Goal: Task Accomplishment & Management: Use online tool/utility

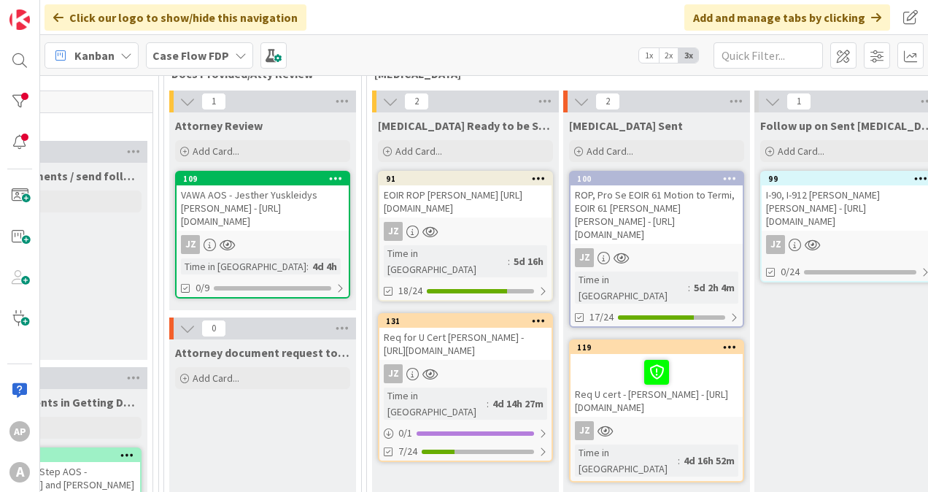
scroll to position [146, 687]
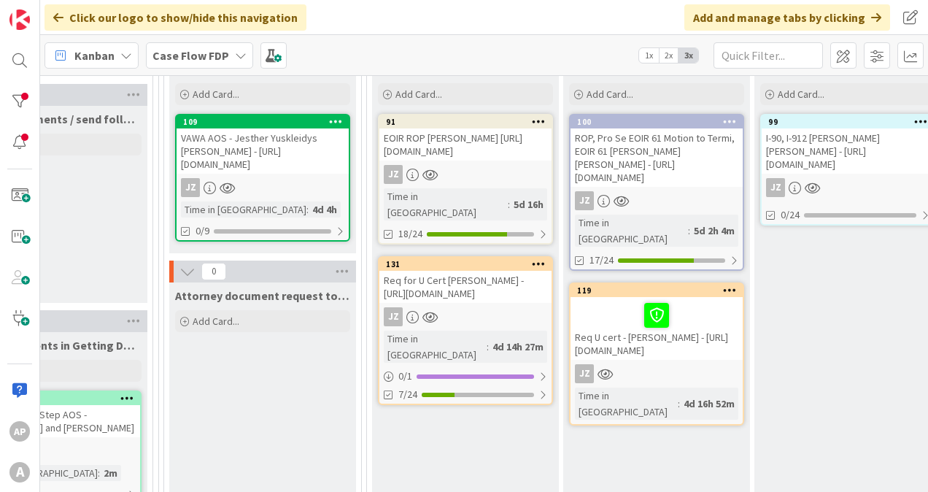
click at [669, 155] on div "ROP, Pro Se EOIR 61 Motion to Termi, EOIR 61 [PERSON_NAME] [PERSON_NAME] - [URL…" at bounding box center [656, 157] width 172 height 58
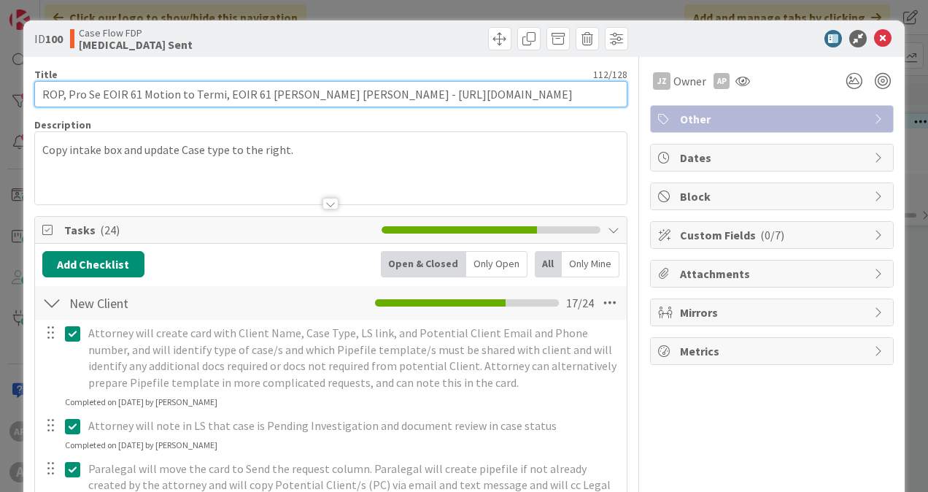
click at [601, 96] on input "ROP, Pro Se EOIR 61 Motion to Termi, EOIR 61 [PERSON_NAME] [PERSON_NAME] - [URL…" at bounding box center [330, 94] width 593 height 26
drag, startPoint x: 570, startPoint y: 95, endPoint x: 414, endPoint y: 95, distance: 156.1
click at [414, 95] on input "ROP, Pro Se EOIR 61 Motion to Termi, EOIR 61 [PERSON_NAME] [PERSON_NAME] - [URL…" at bounding box center [330, 94] width 593 height 26
paste input "matter/dynamic_profile/v"
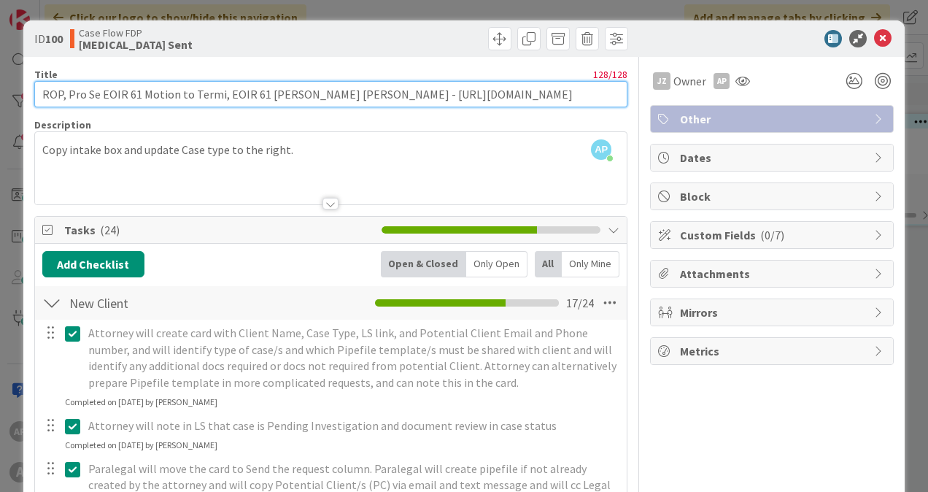
type input "ROP, Pro Se EOIR 61 Motion to Termi, EOIR 61 [PERSON_NAME] [PERSON_NAME] - [URL…"
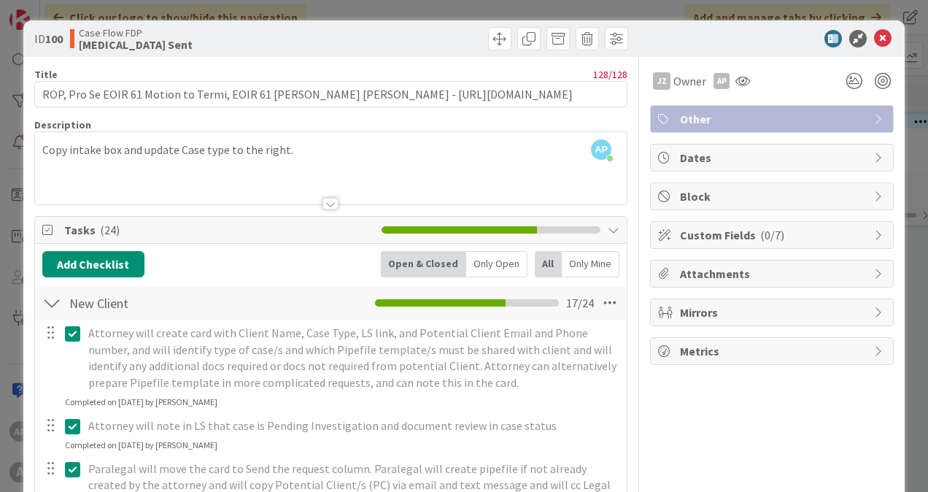
click at [407, 44] on div at bounding box center [481, 38] width 293 height 23
click at [874, 39] on icon at bounding box center [883, 39] width 18 height 18
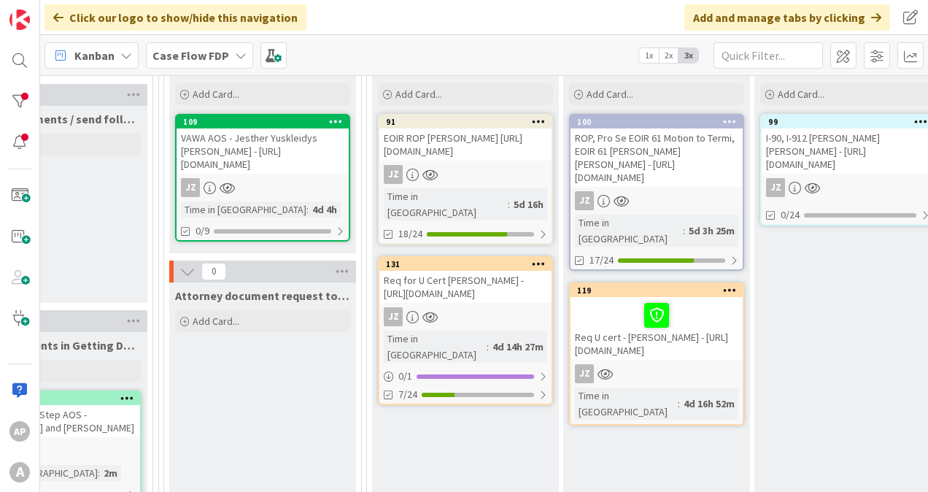
click at [634, 187] on div "ROP, Pro Se EOIR 61 Motion to Termi, EOIR 61 [PERSON_NAME] [PERSON_NAME] - [URL…" at bounding box center [656, 157] width 172 height 58
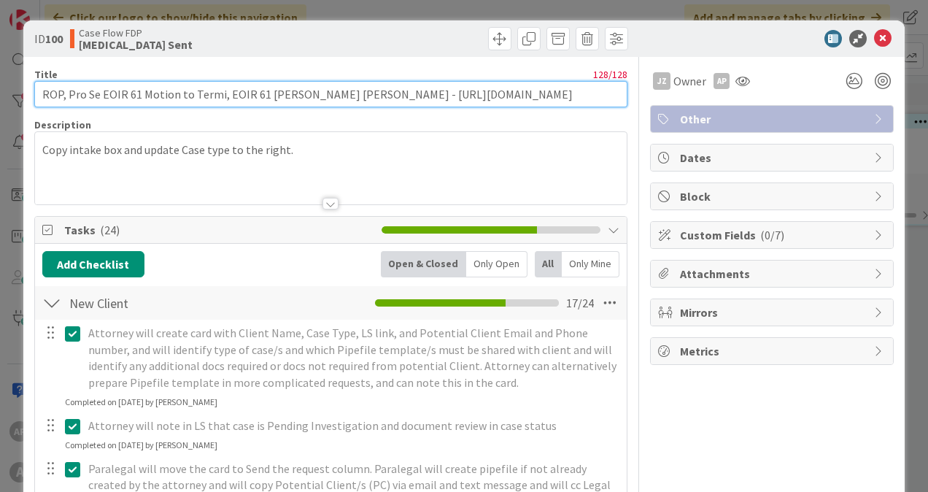
click at [406, 94] on input "ROP, Pro Se EOIR 61 Motion to Termi, EOIR 61 [PERSON_NAME] [PERSON_NAME] - [URL…" at bounding box center [330, 94] width 593 height 26
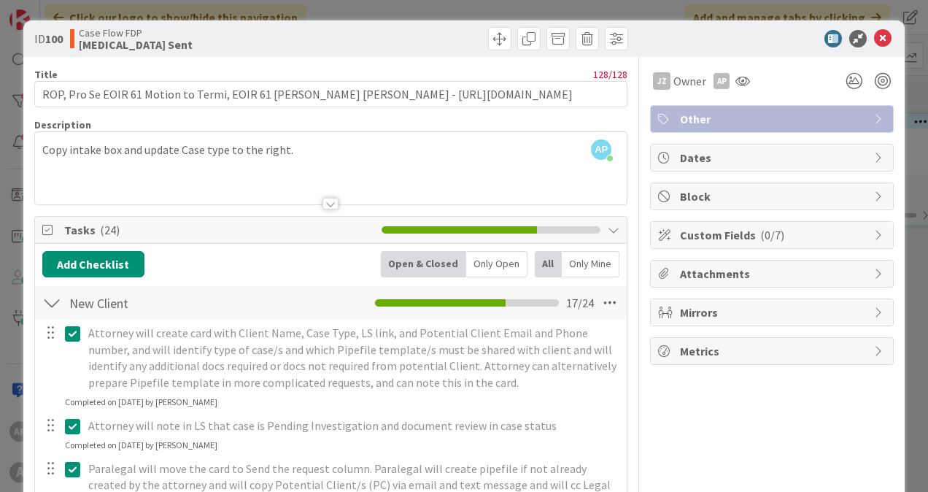
click at [292, 148] on div "AP [PERSON_NAME] just joined Copy intake box and update Case type to the right." at bounding box center [330, 168] width 591 height 72
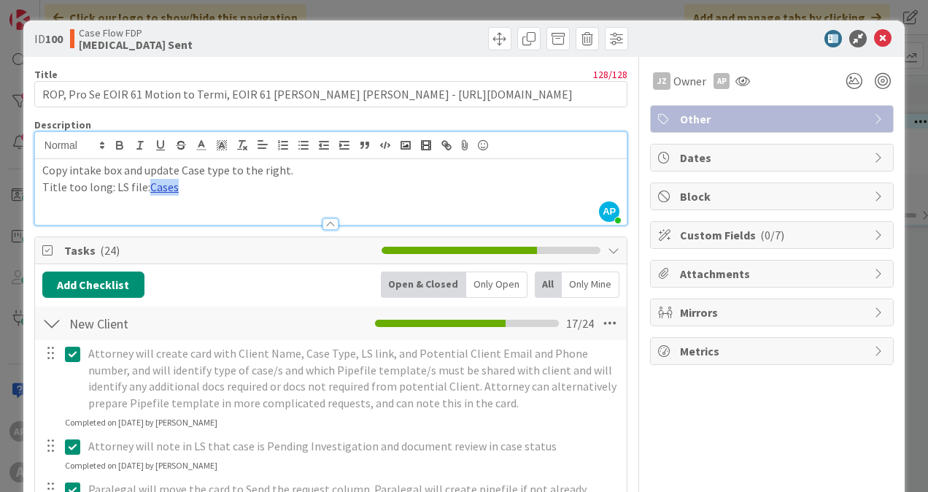
drag, startPoint x: 179, startPoint y: 187, endPoint x: 147, endPoint y: 187, distance: 32.8
click at [147, 187] on p "Title too long: LS file: Cases" at bounding box center [330, 187] width 577 height 17
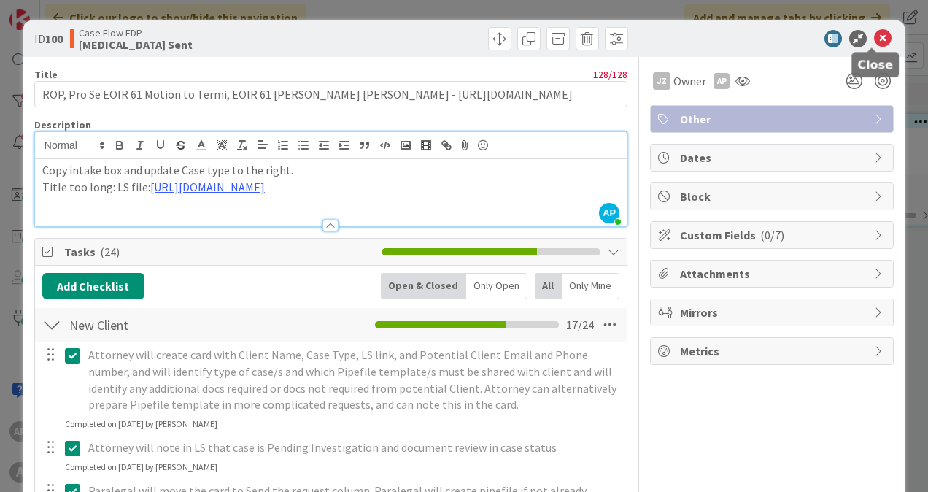
click at [874, 42] on icon at bounding box center [883, 39] width 18 height 18
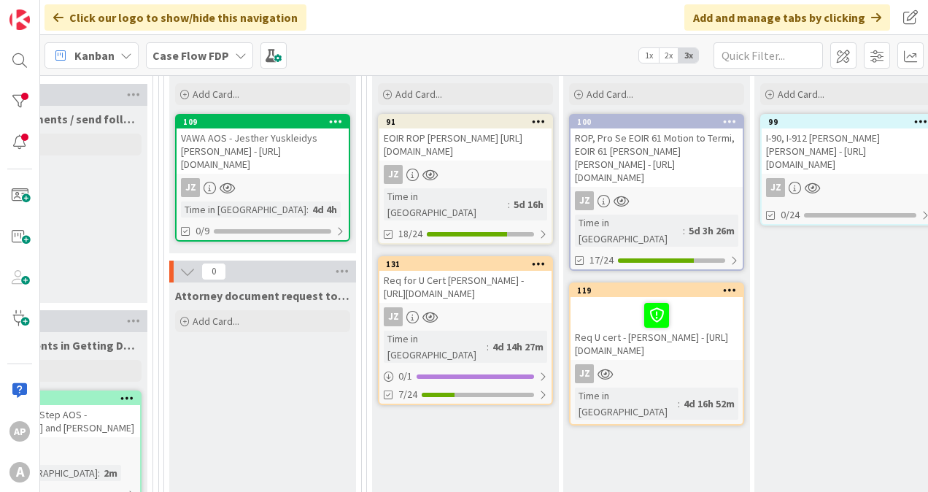
click at [617, 156] on div "ROP, Pro Se EOIR 61 Motion to Termi, EOIR 61 [PERSON_NAME] [PERSON_NAME] - [URL…" at bounding box center [656, 157] width 172 height 58
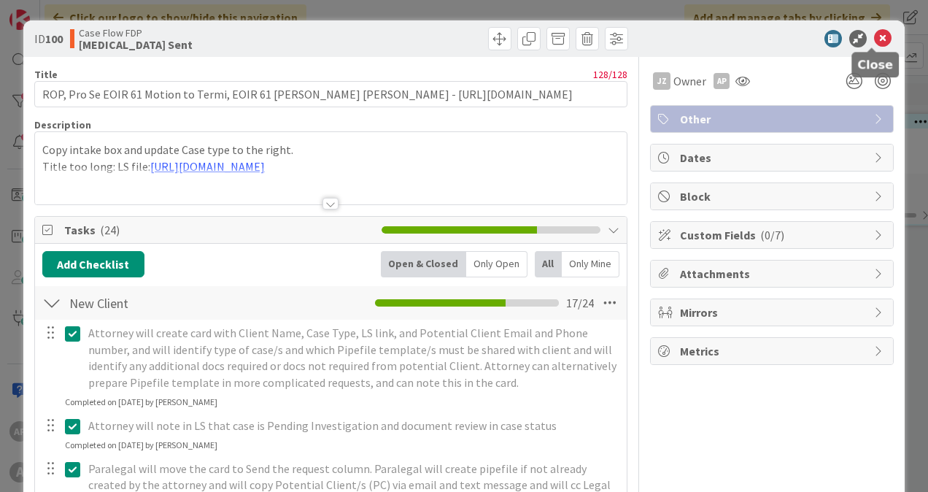
click at [874, 40] on icon at bounding box center [883, 39] width 18 height 18
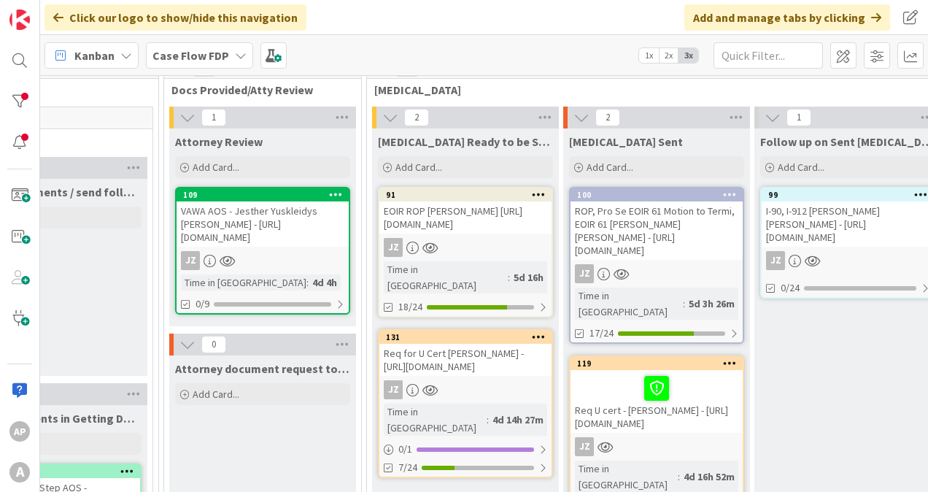
scroll to position [146, 687]
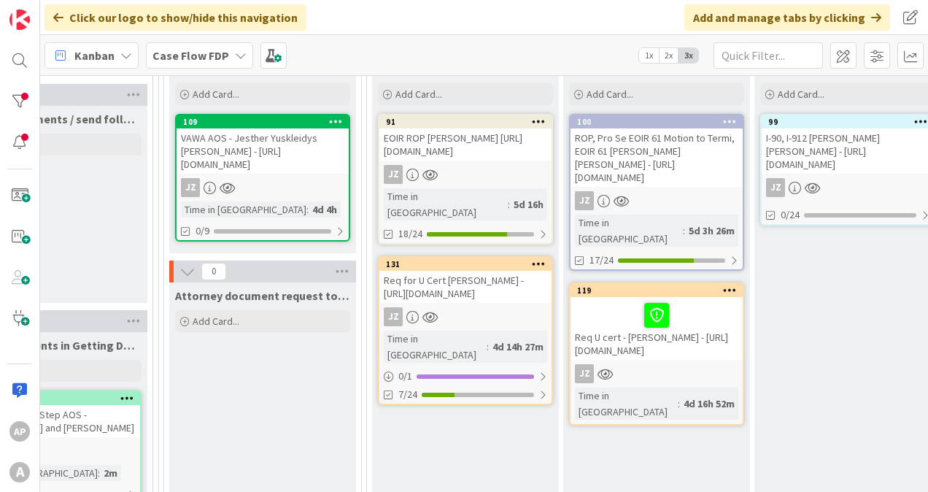
click at [731, 286] on icon at bounding box center [730, 289] width 14 height 10
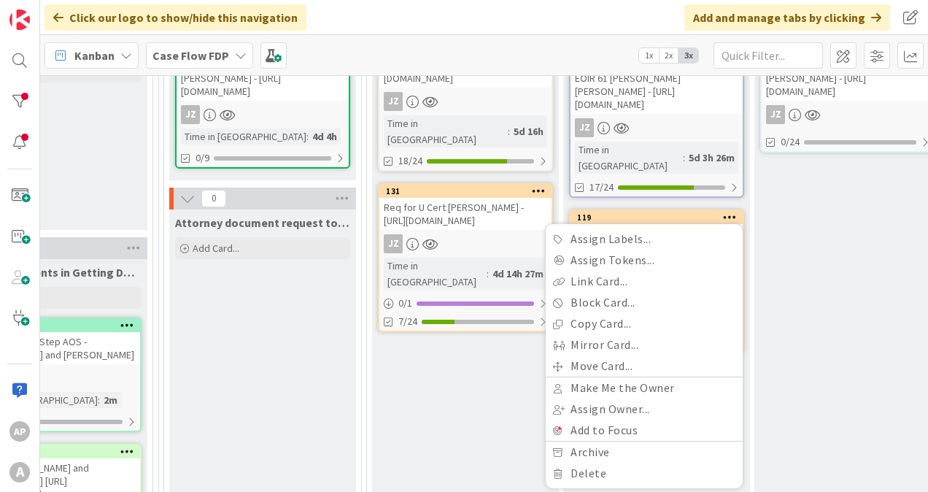
scroll to position [292, 687]
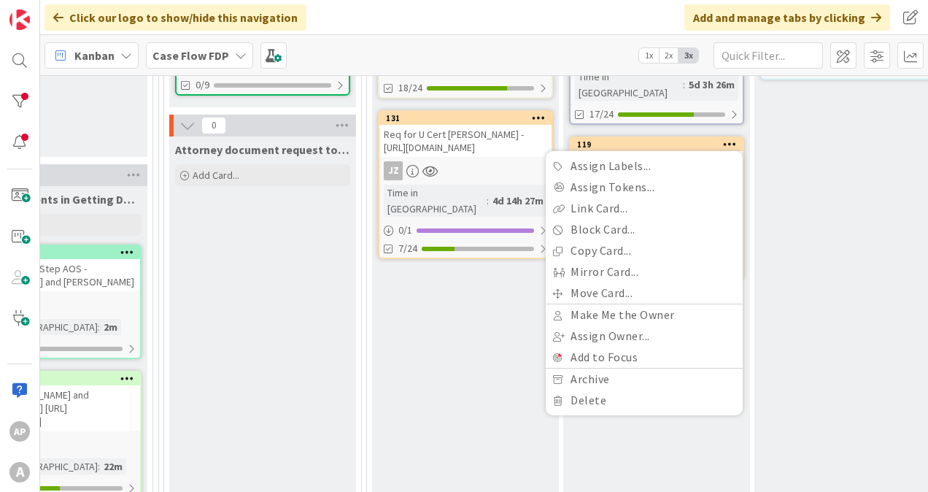
click at [807, 198] on div "Follow up on Sent [MEDICAL_DATA] Add Card... 99 I-90, I-912 [PERSON_NAME] [PERS…" at bounding box center [847, 465] width 187 height 1111
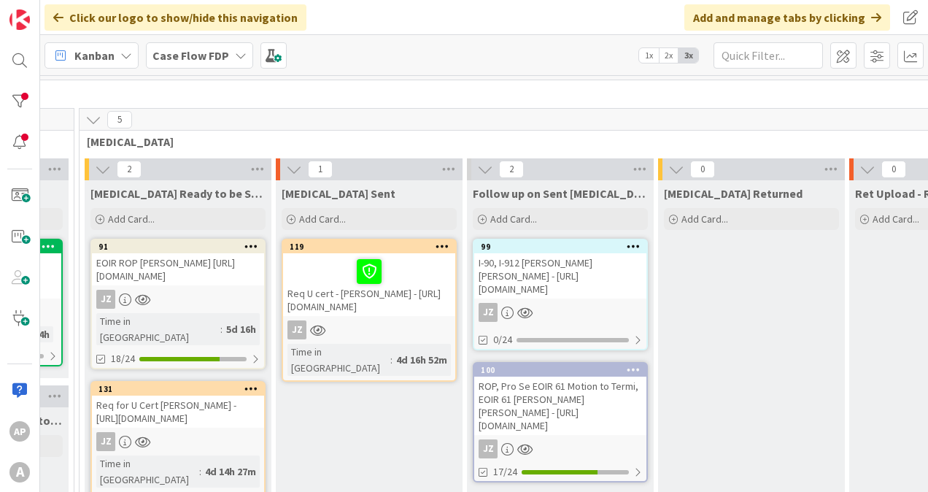
scroll to position [0, 974]
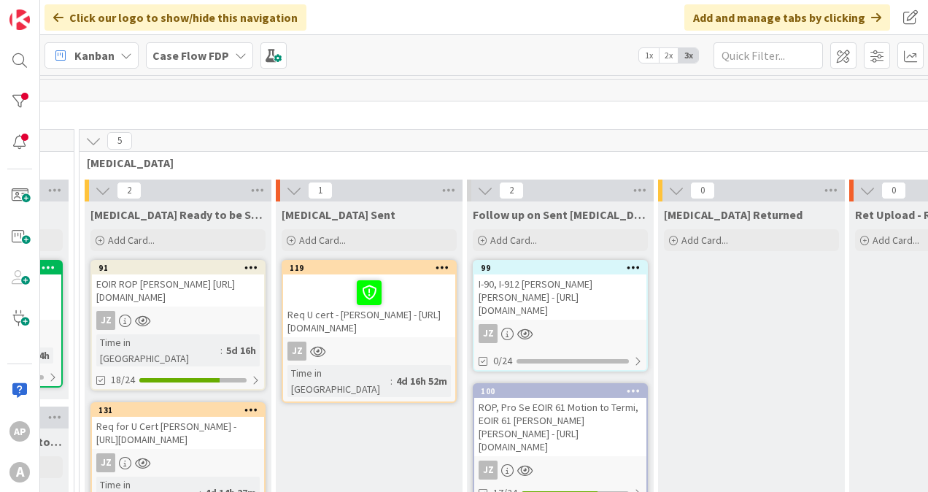
click at [439, 264] on icon at bounding box center [442, 267] width 14 height 10
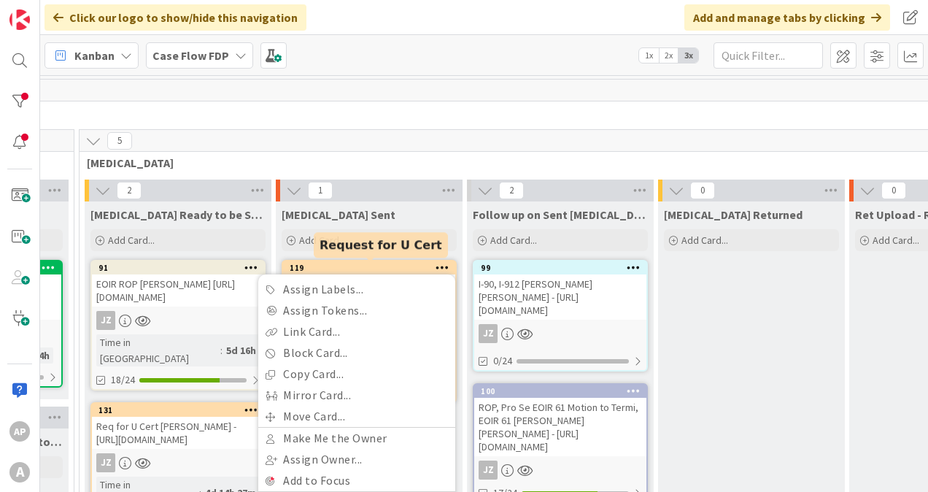
click at [375, 265] on div "119" at bounding box center [373, 268] width 166 height 10
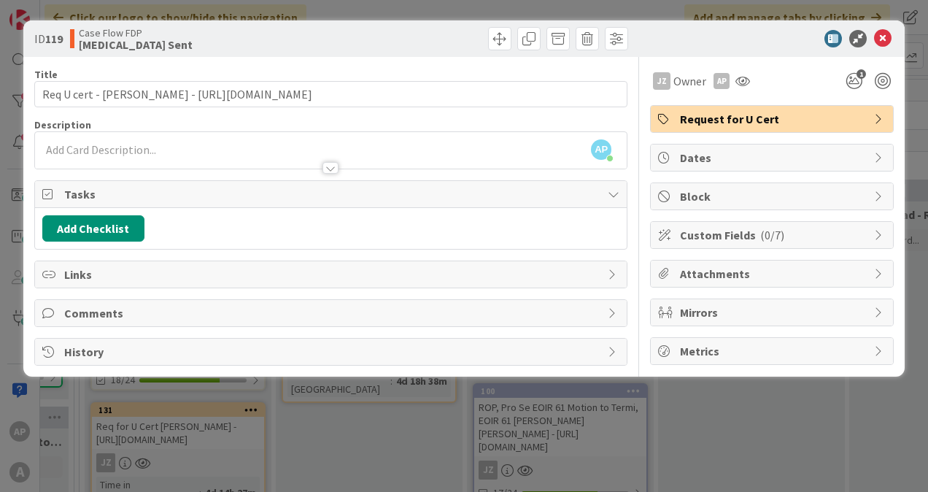
click at [743, 193] on span "Block" at bounding box center [773, 196] width 187 height 18
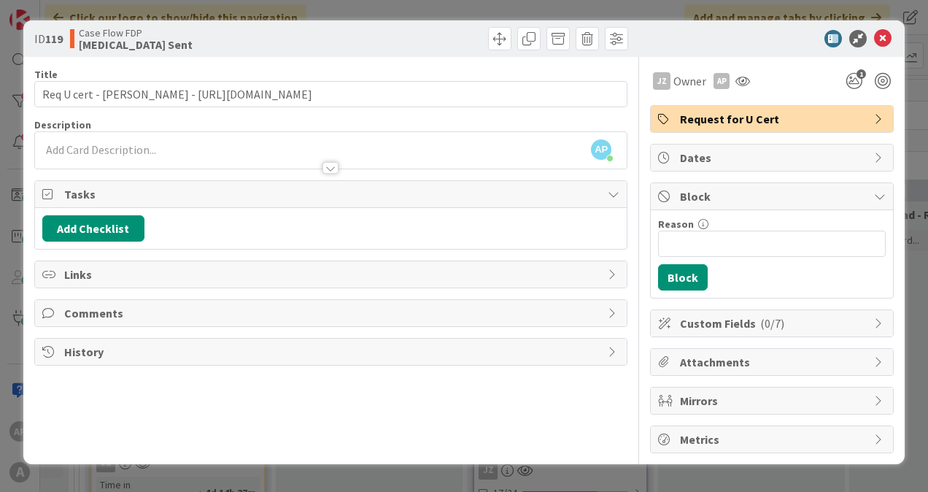
click at [432, 400] on div "Title 92 / 128 Req U cert - [PERSON_NAME] - [URL][DOMAIN_NAME] Description AP […" at bounding box center [330, 255] width 593 height 396
click at [411, 305] on span "Comments" at bounding box center [332, 313] width 536 height 18
click at [112, 349] on button "Add Comment" at bounding box center [89, 347] width 94 height 26
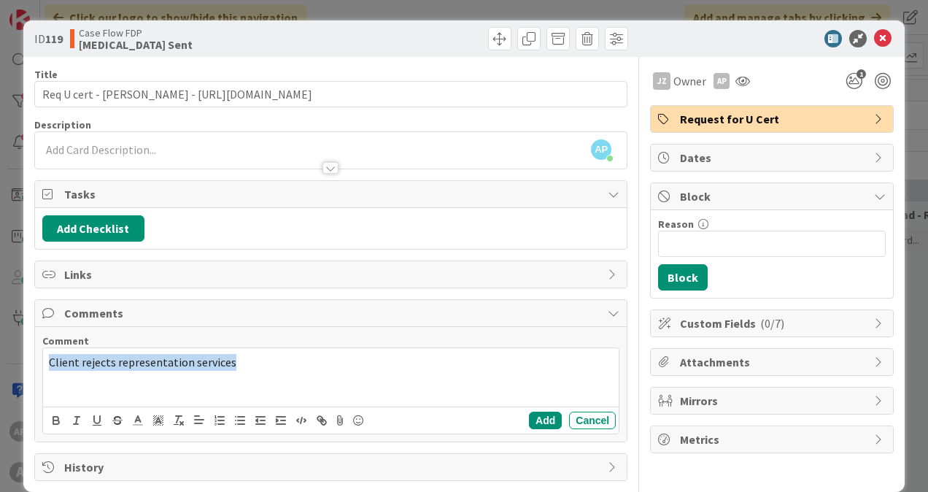
drag, startPoint x: 264, startPoint y: 370, endPoint x: 28, endPoint y: 358, distance: 236.6
click at [28, 358] on div "ID 119 Case Flow FDP [MEDICAL_DATA] Sent Title 92 / 128 Req U cert - [PERSON_NA…" at bounding box center [463, 255] width 881 height 471
click at [523, 407] on div "Add Cancel" at bounding box center [330, 419] width 575 height 27
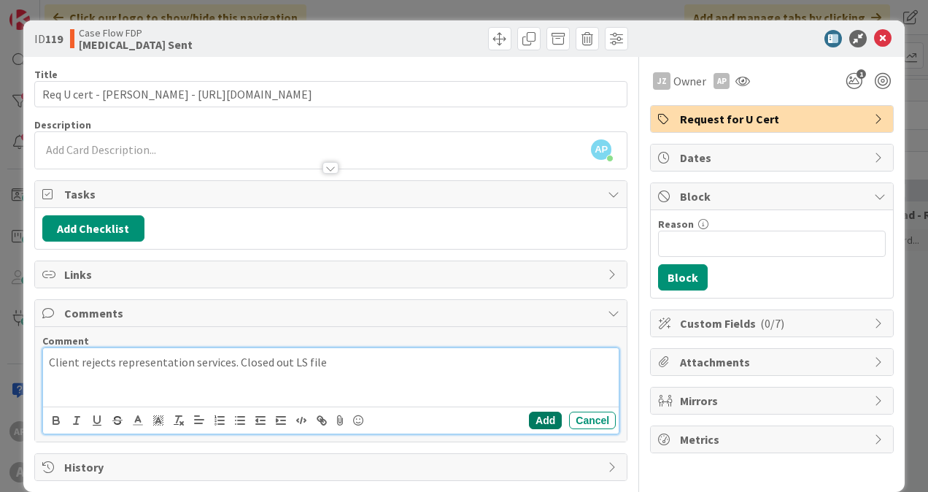
click at [535, 420] on button "Add" at bounding box center [545, 420] width 33 height 18
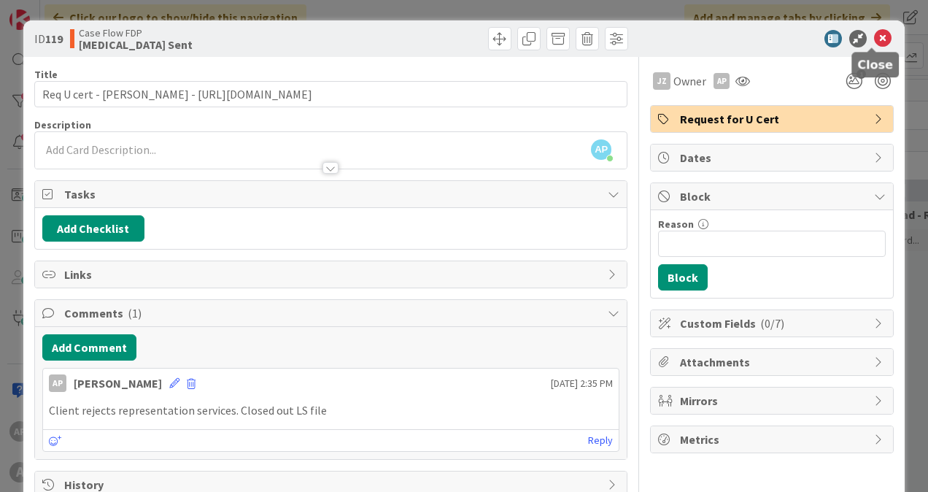
click at [874, 39] on icon at bounding box center [883, 39] width 18 height 18
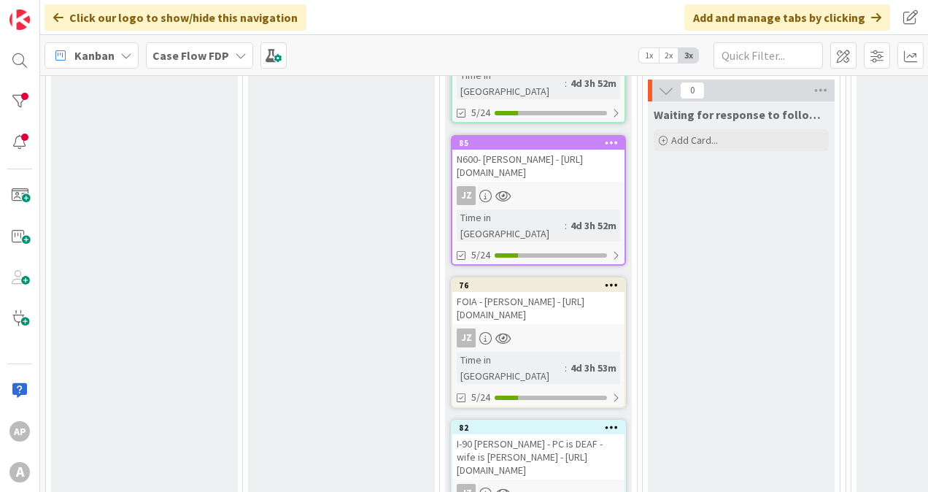
scroll to position [852, 0]
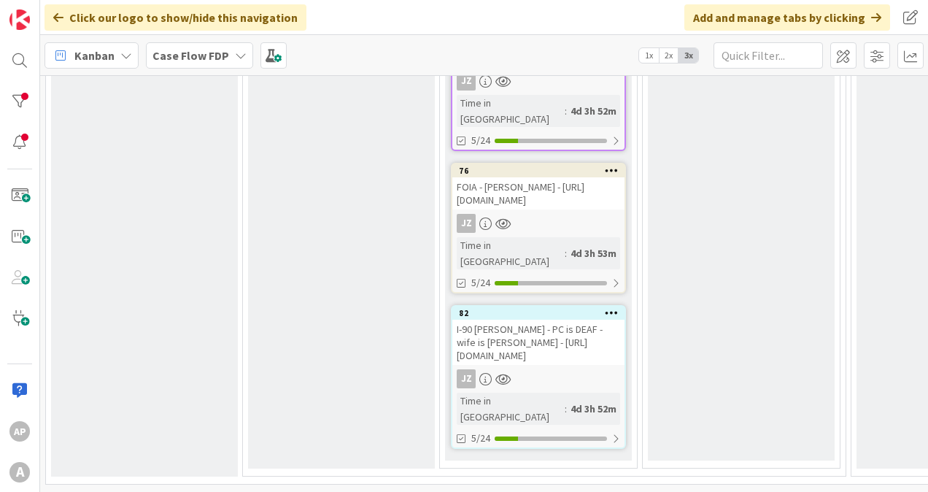
click at [531, 319] on div "I-90 [PERSON_NAME] - PC is DEAF - wife is [PERSON_NAME] - [URL][DOMAIN_NAME]" at bounding box center [538, 341] width 172 height 45
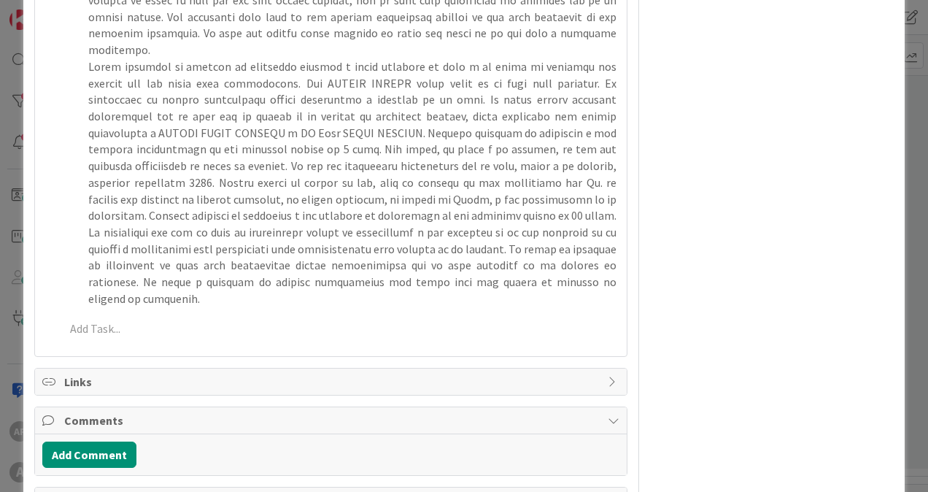
click at [78, 411] on span "Comments" at bounding box center [332, 420] width 536 height 18
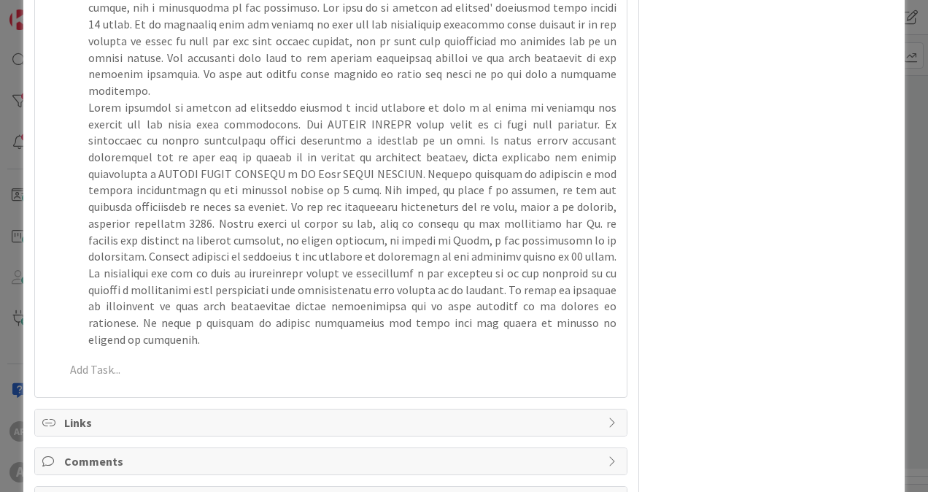
click at [86, 448] on div "Comments" at bounding box center [330, 461] width 591 height 26
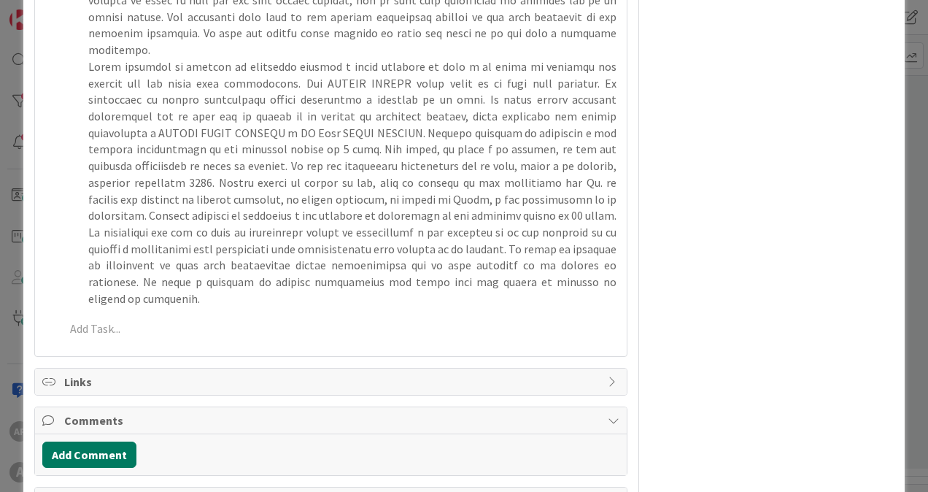
click at [89, 441] on button "Add Comment" at bounding box center [89, 454] width 94 height 26
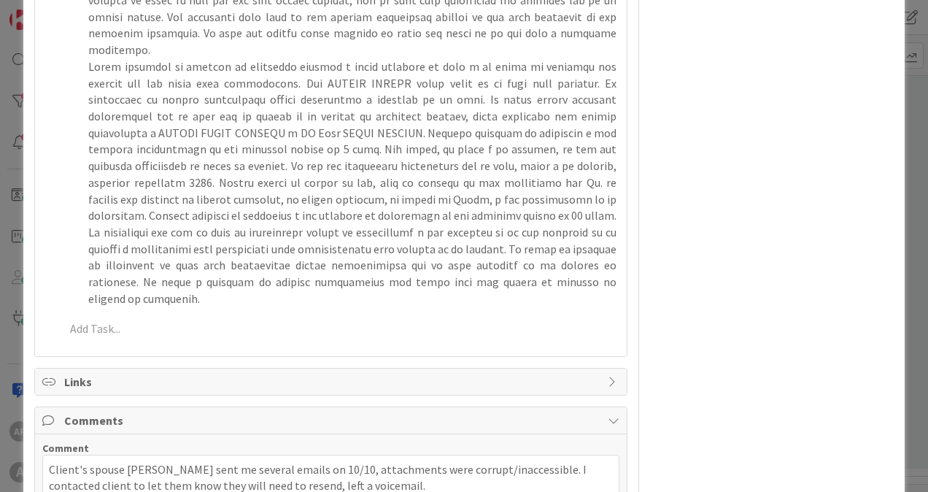
click at [50, 461] on p "Client's spouse [PERSON_NAME] sent me several emails on 10/10, attachments were…" at bounding box center [331, 477] width 564 height 33
click at [363, 461] on p "[DATE]: Client's spouse [PERSON_NAME] sent me several emails on 10/10, attachme…" at bounding box center [331, 477] width 564 height 33
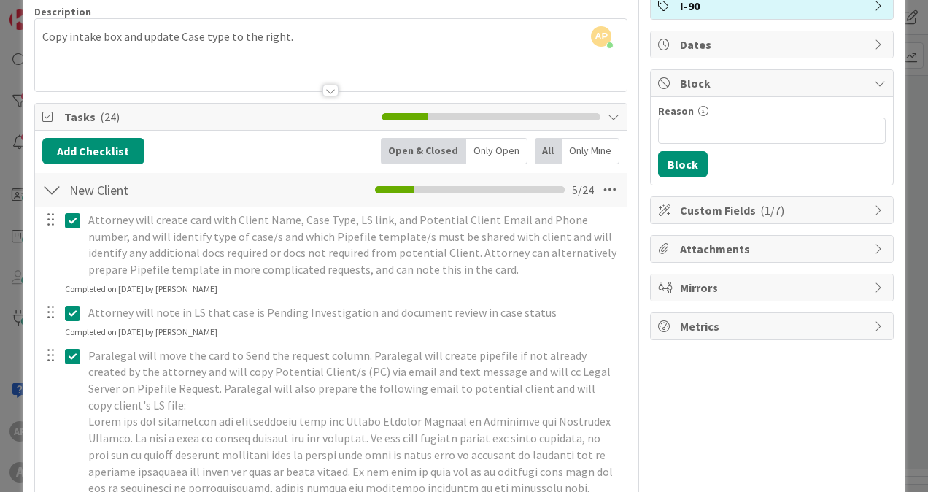
scroll to position [0, 0]
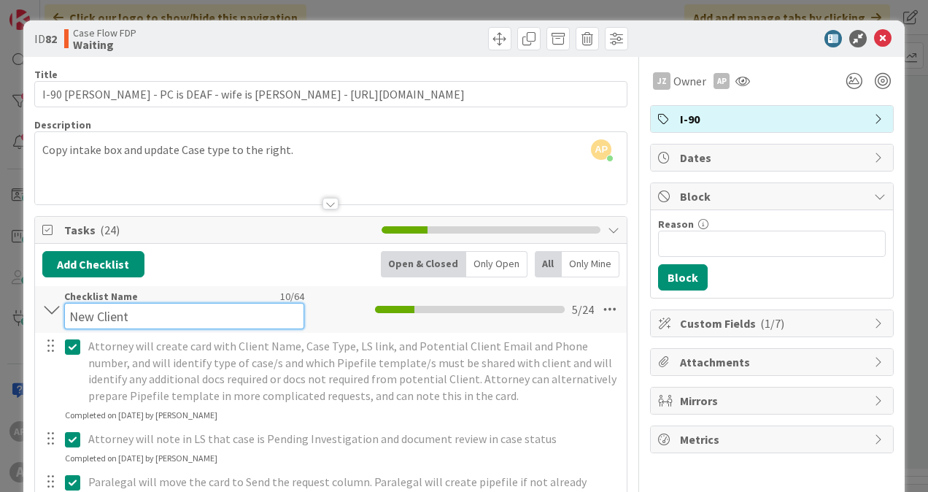
click at [173, 299] on div "Checklist Name 10 / 64 New Client" at bounding box center [184, 309] width 240 height 39
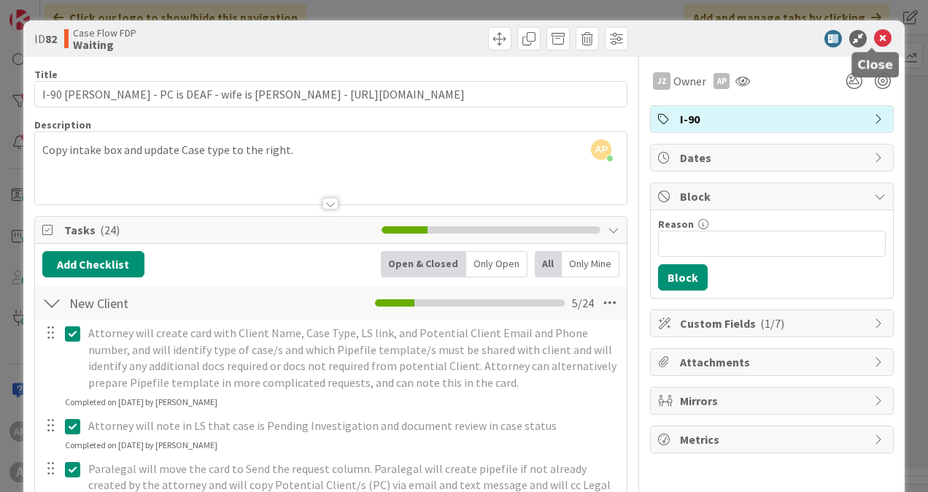
click at [874, 39] on icon at bounding box center [883, 39] width 18 height 18
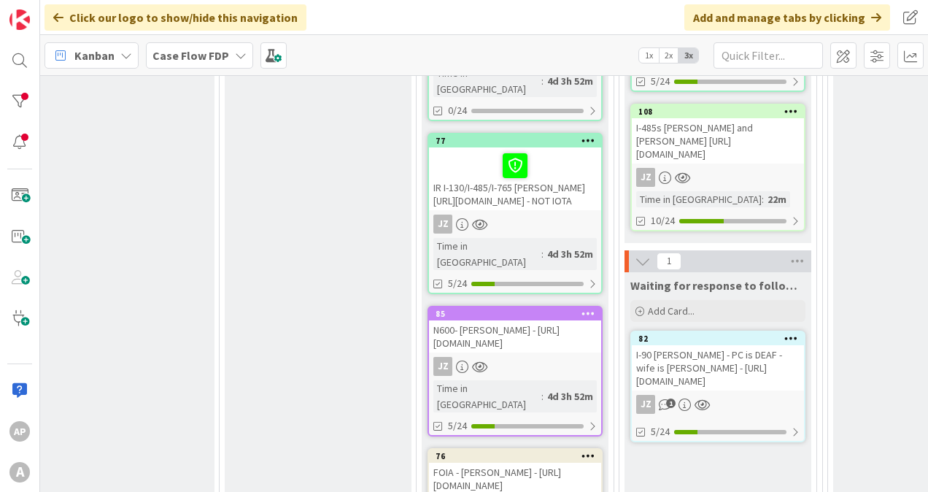
scroll to position [699, 23]
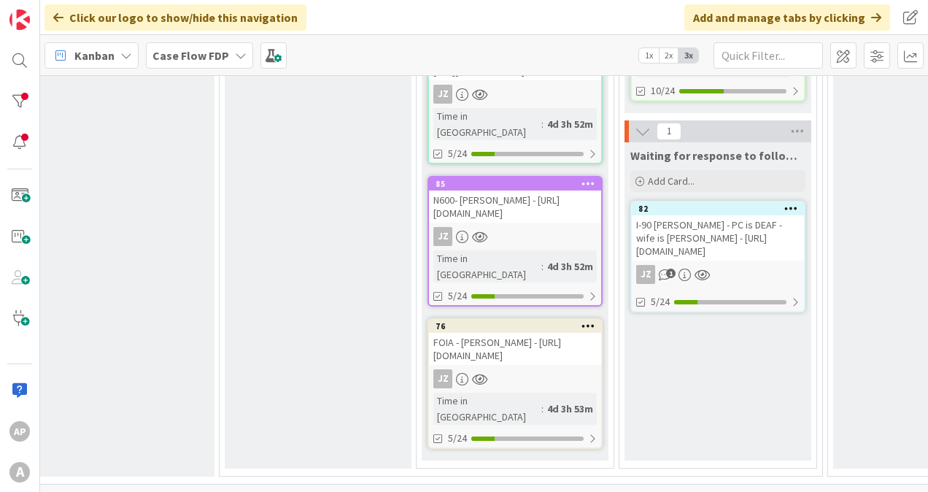
click at [470, 208] on div "N600- [PERSON_NAME] - [URL][DOMAIN_NAME]" at bounding box center [515, 206] width 172 height 32
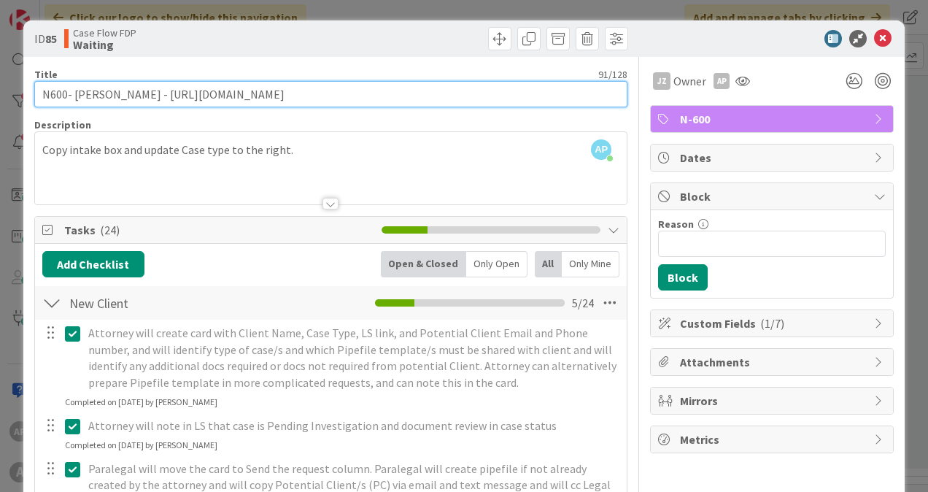
drag, startPoint x: 505, startPoint y: 91, endPoint x: 185, endPoint y: 90, distance: 320.1
click at [185, 90] on input "N600- [PERSON_NAME] - [URL][DOMAIN_NAME]" at bounding box center [330, 94] width 593 height 26
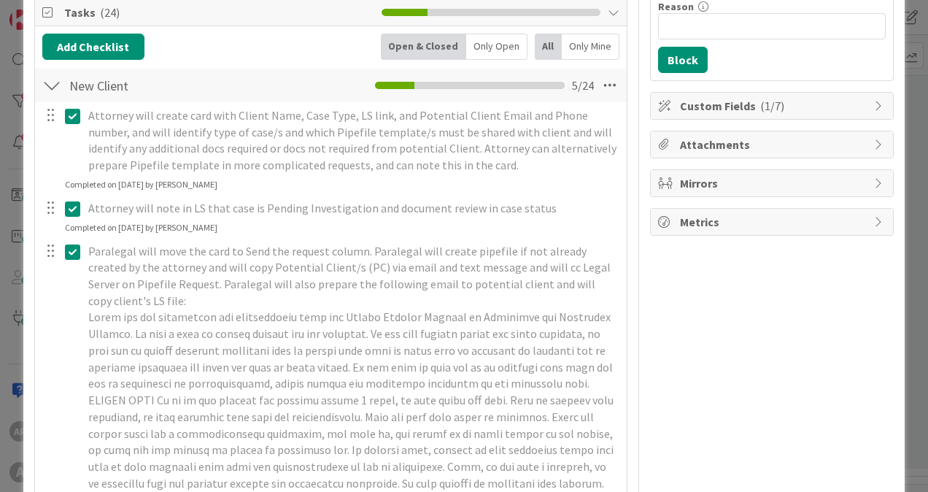
scroll to position [73, 0]
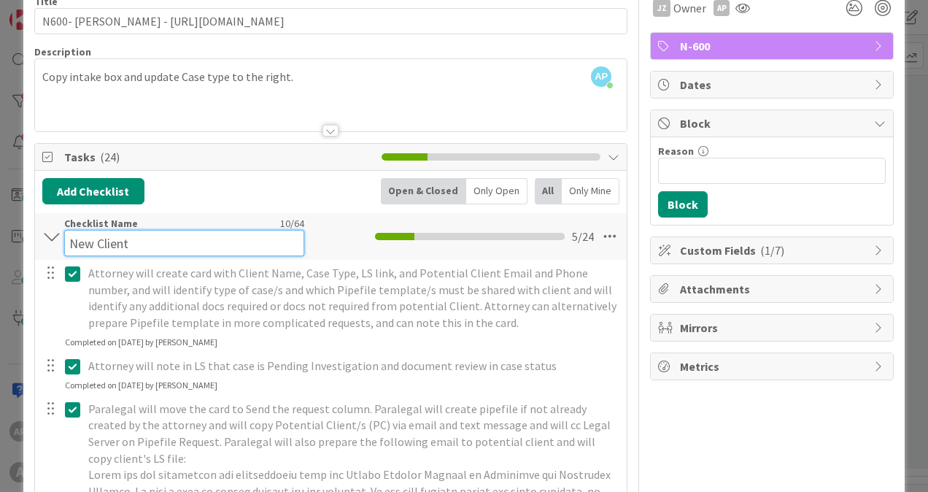
click at [170, 222] on div "Checklist Name 10 / 64 New Client" at bounding box center [184, 236] width 240 height 39
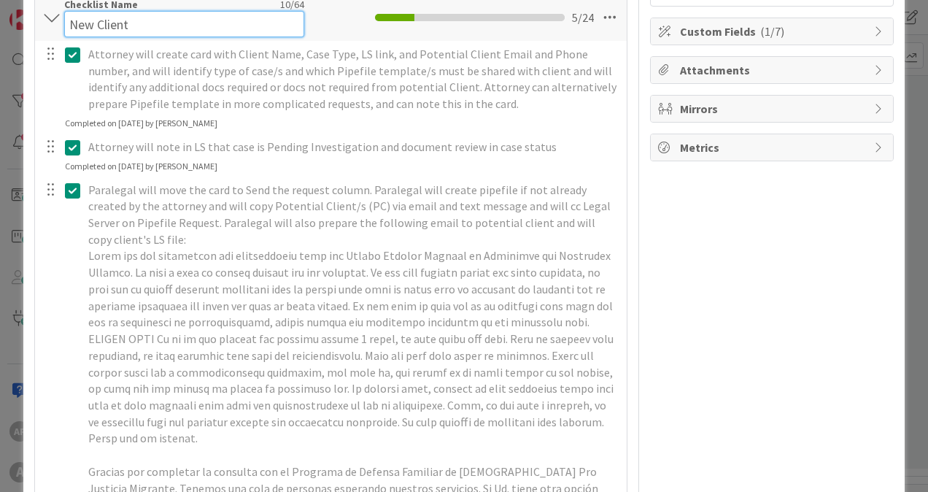
scroll to position [0, 0]
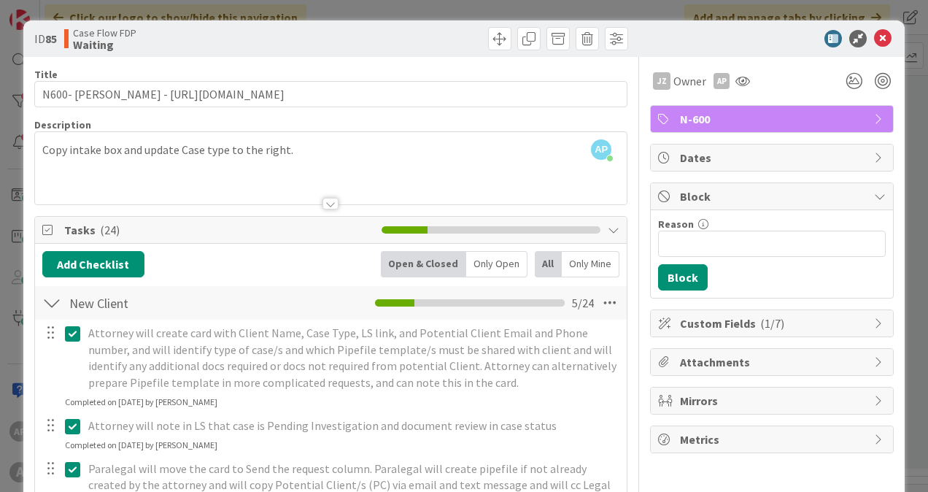
click at [289, 261] on div "Add Checklist Open & Closed Only Open All Only Mine" at bounding box center [330, 264] width 577 height 26
click at [47, 303] on div at bounding box center [51, 303] width 19 height 26
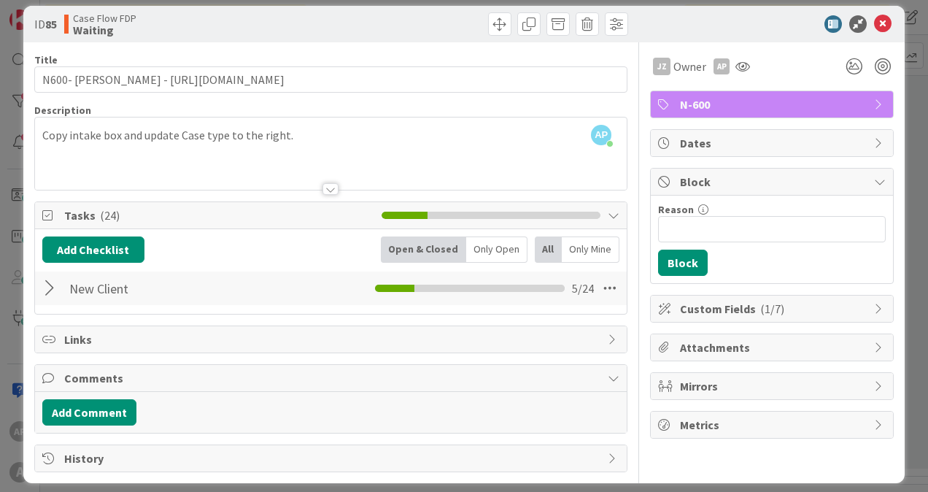
scroll to position [22, 0]
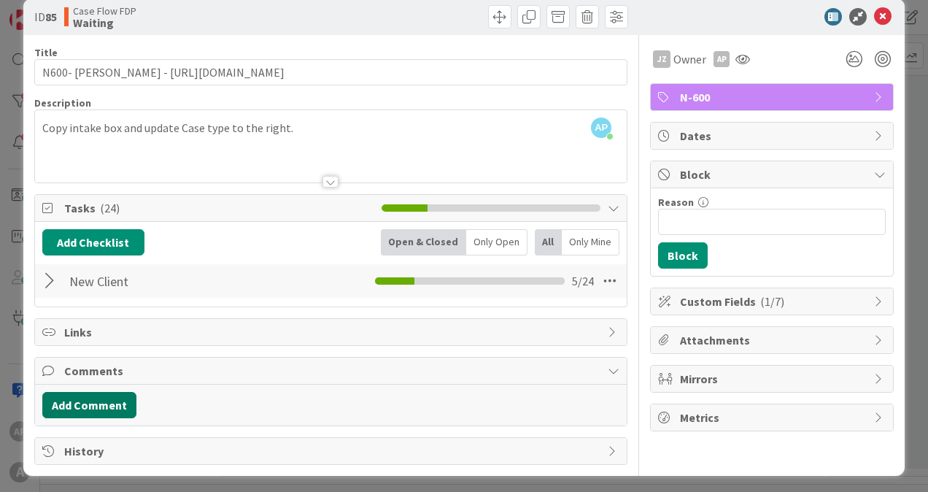
click at [96, 392] on button "Add Comment" at bounding box center [89, 405] width 94 height 26
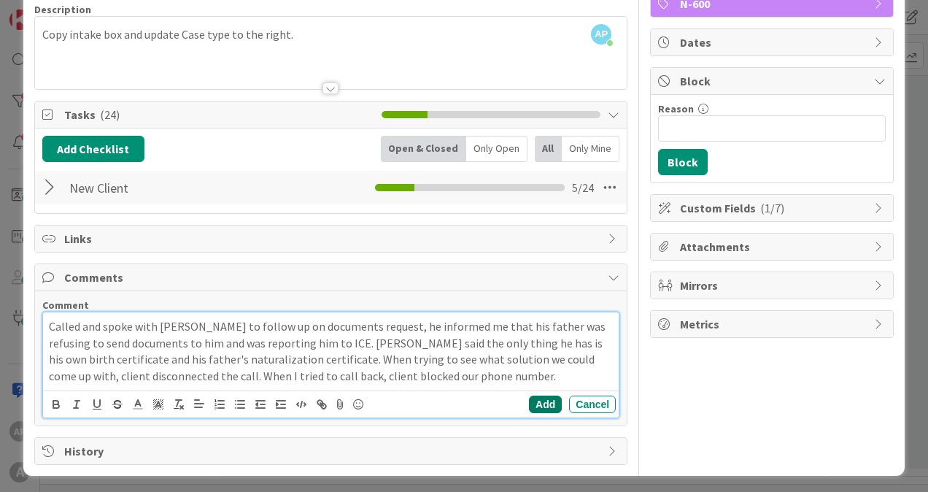
click at [529, 398] on button "Add" at bounding box center [545, 404] width 33 height 18
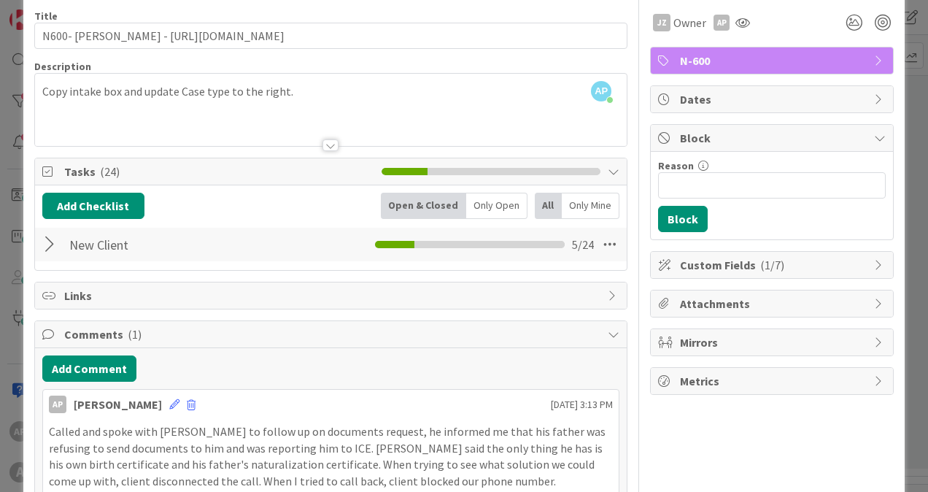
scroll to position [0, 0]
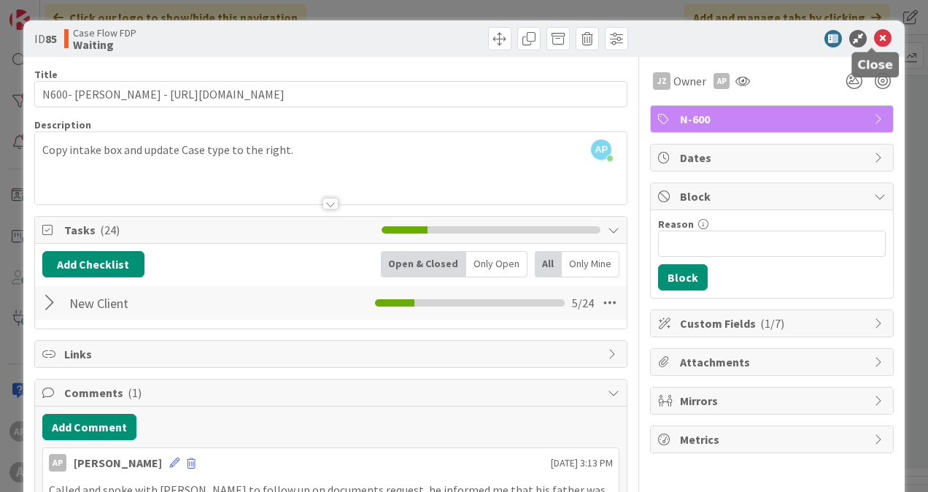
click at [874, 38] on icon at bounding box center [883, 39] width 18 height 18
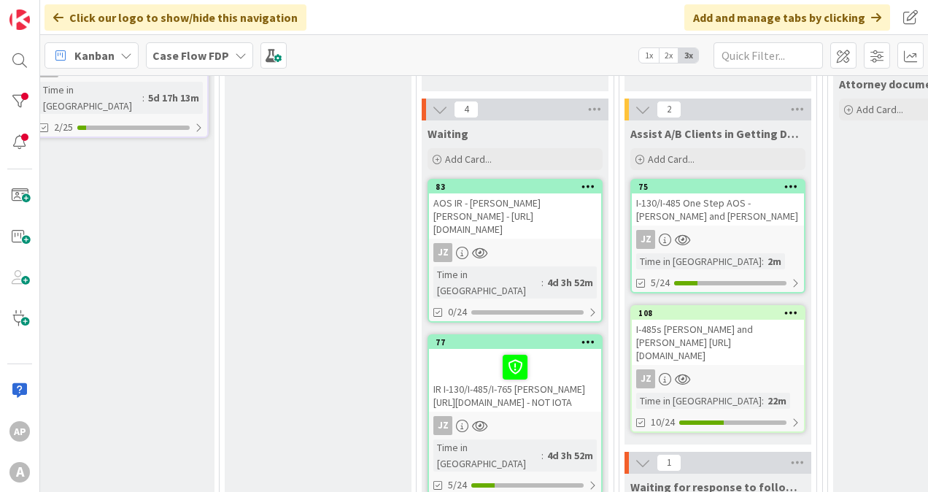
scroll to position [438, 23]
